Goal: Task Accomplishment & Management: Use online tool/utility

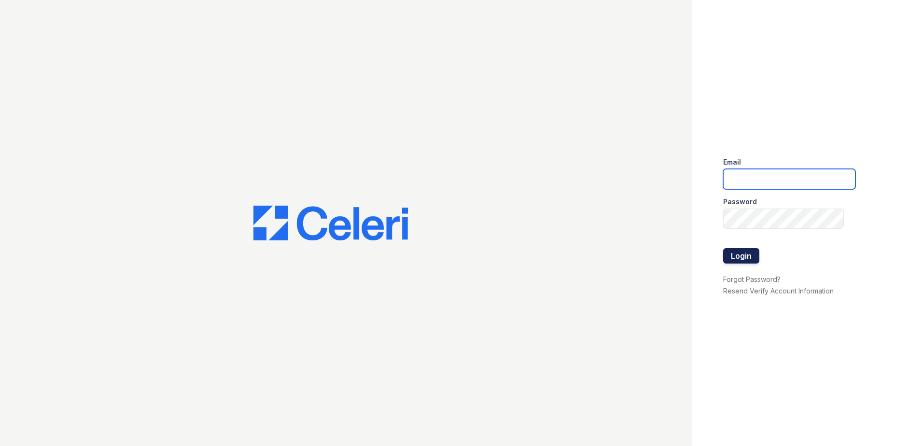
type input "tmarshall@trinity-pm.com"
click at [735, 260] on button "Login" at bounding box center [741, 255] width 36 height 15
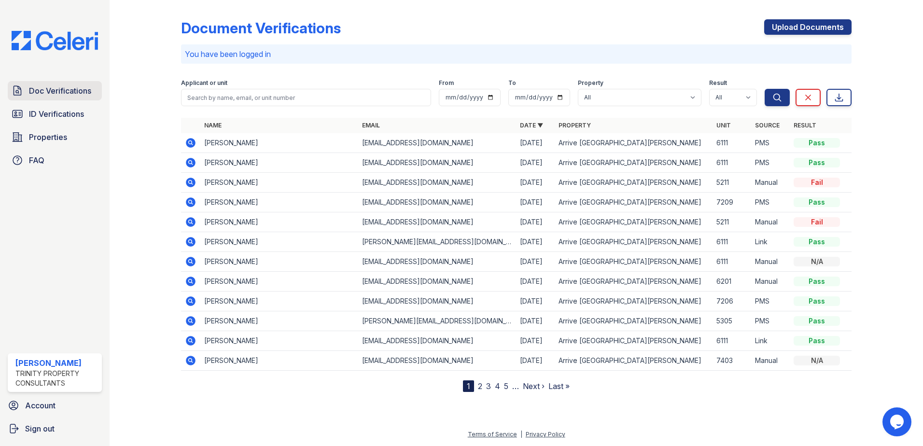
click at [58, 97] on span "Doc Verifications" at bounding box center [60, 91] width 62 height 12
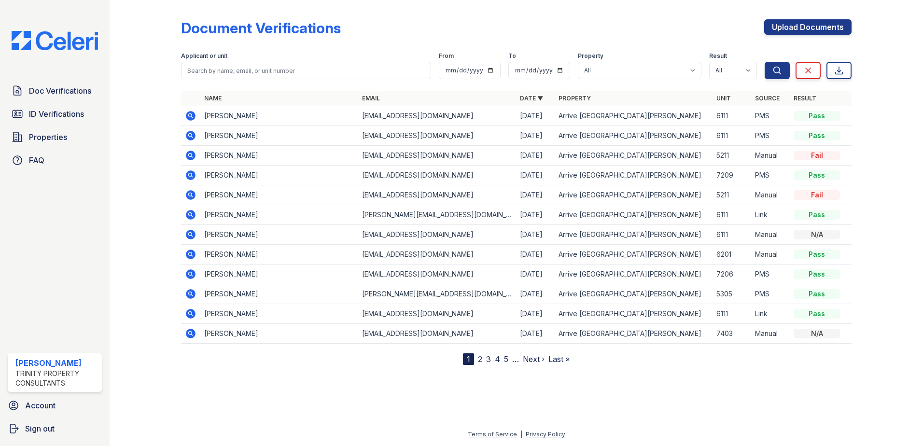
click at [186, 157] on icon at bounding box center [191, 156] width 10 height 10
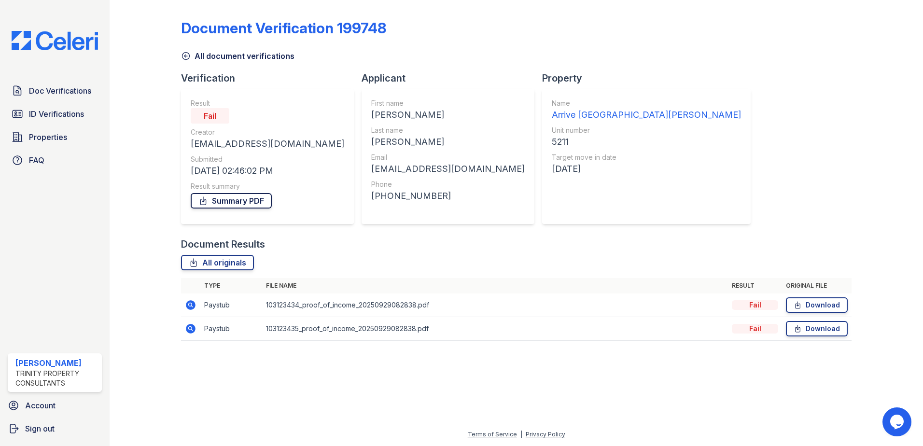
click at [248, 201] on link "Summary PDF" at bounding box center [231, 200] width 81 height 15
click at [75, 92] on span "Doc Verifications" at bounding box center [60, 91] width 62 height 12
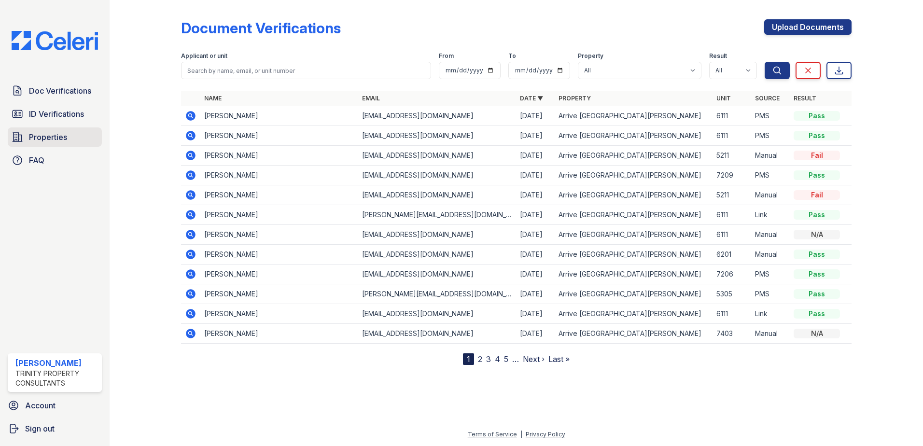
click at [39, 140] on span "Properties" at bounding box center [48, 137] width 38 height 12
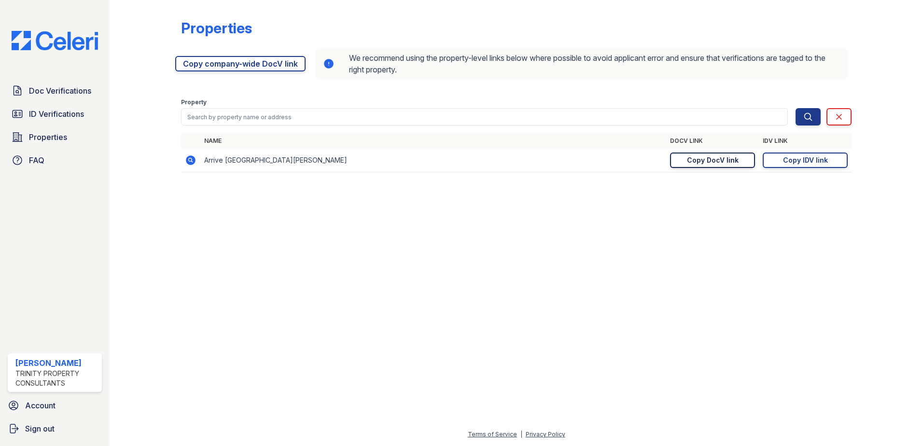
click at [739, 159] on link "Copy DocV link Copy link" at bounding box center [712, 160] width 85 height 15
click at [819, 161] on div "Copy IDV link" at bounding box center [805, 160] width 45 height 10
